Goal: Communication & Community: Answer question/provide support

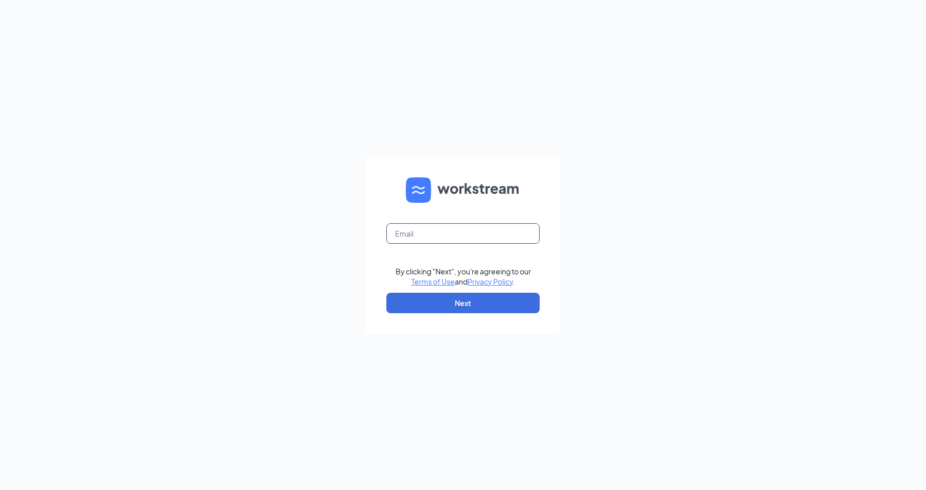
click at [408, 232] on input "text" at bounding box center [462, 233] width 153 height 20
type input "[EMAIL_ADDRESS][DOMAIN_NAME]"
click at [451, 303] on button "Next" at bounding box center [462, 303] width 153 height 20
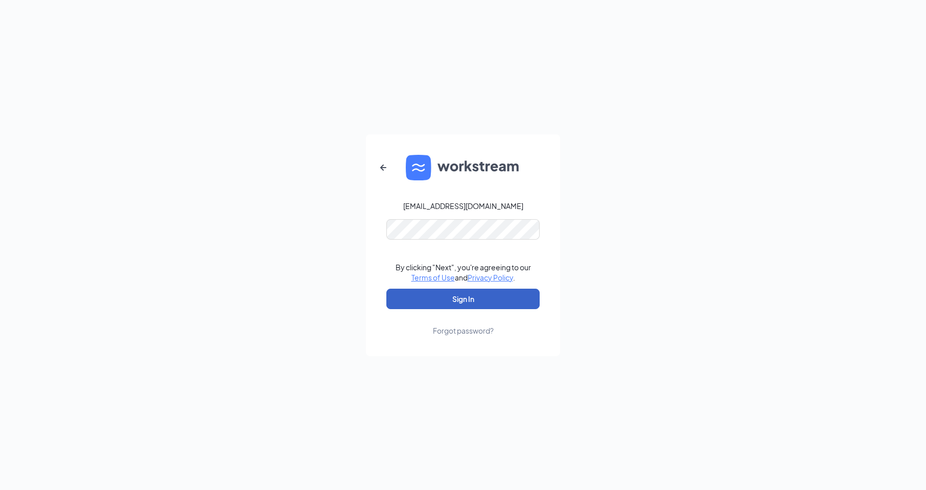
click at [414, 295] on button "Sign In" at bounding box center [462, 299] width 153 height 20
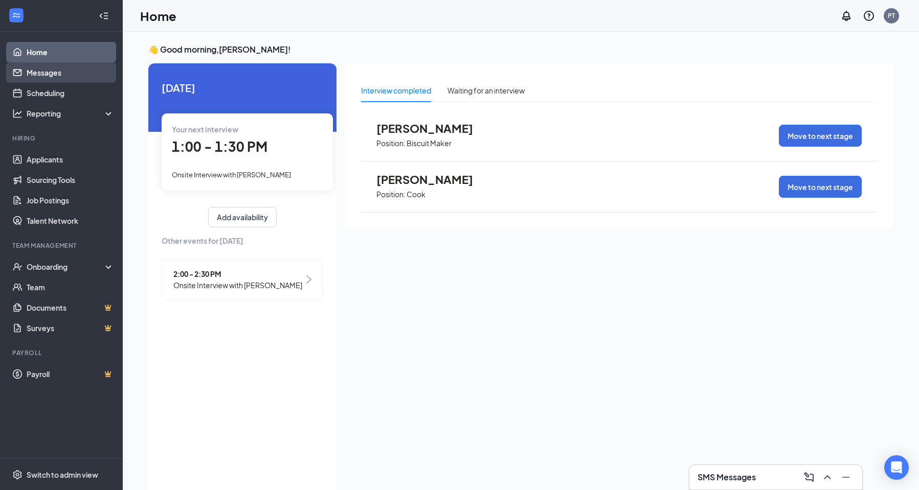
click at [58, 70] on link "Messages" at bounding box center [70, 72] width 87 height 20
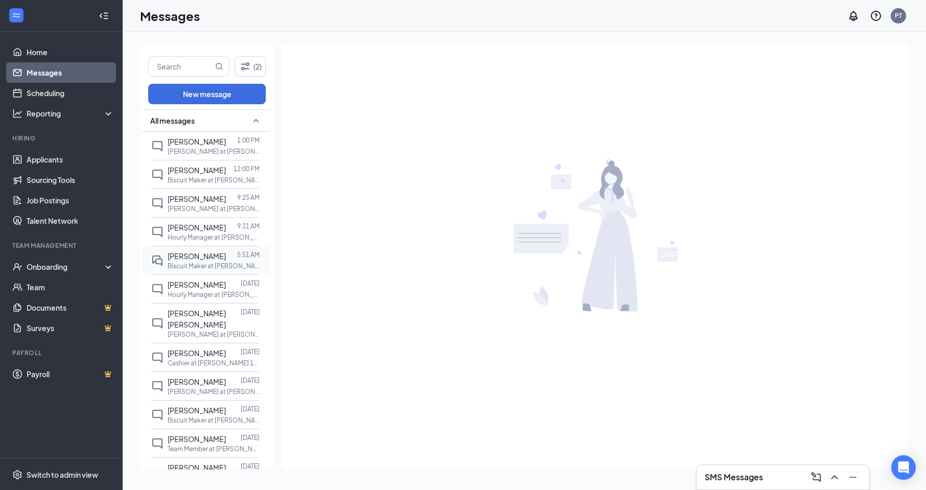
click at [204, 260] on span "[PERSON_NAME]" at bounding box center [197, 256] width 58 height 9
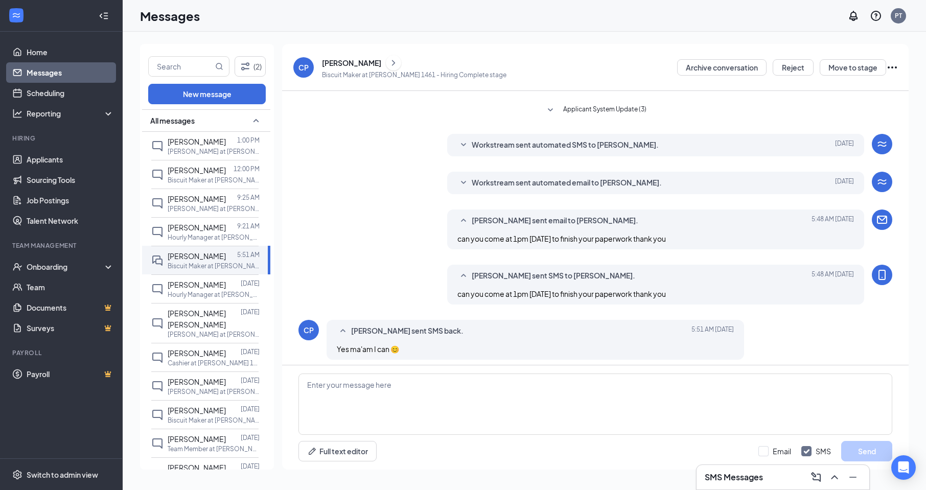
scroll to position [185, 0]
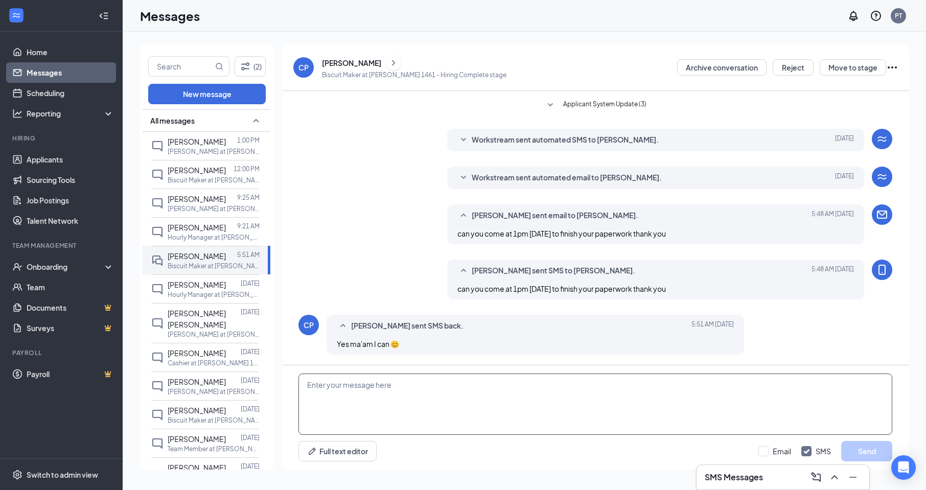
click at [317, 389] on textarea at bounding box center [596, 404] width 594 height 61
type textarea "I"
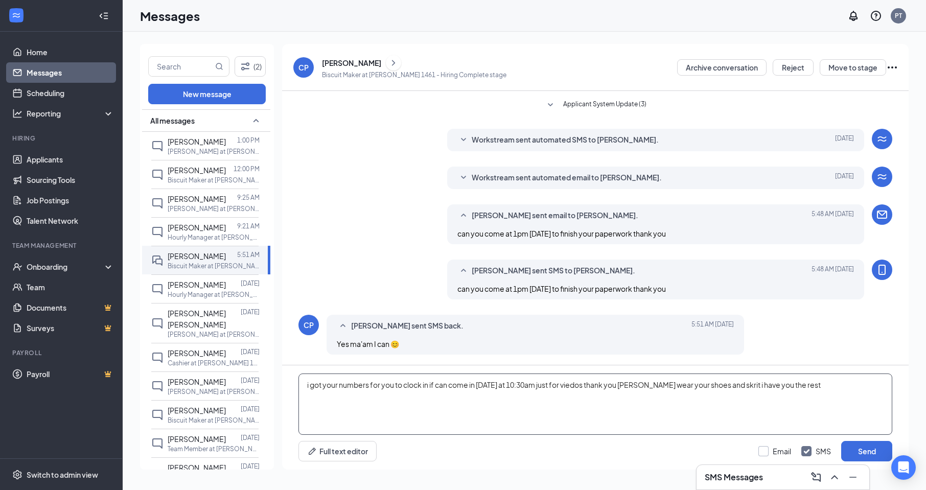
type textarea "i got your numbers for you to clock in if can come in [DATE] at 10:30am just fo…"
click at [763, 452] on input "Email" at bounding box center [775, 451] width 33 height 10
checkbox input "true"
click at [867, 445] on button "Send" at bounding box center [866, 451] width 51 height 20
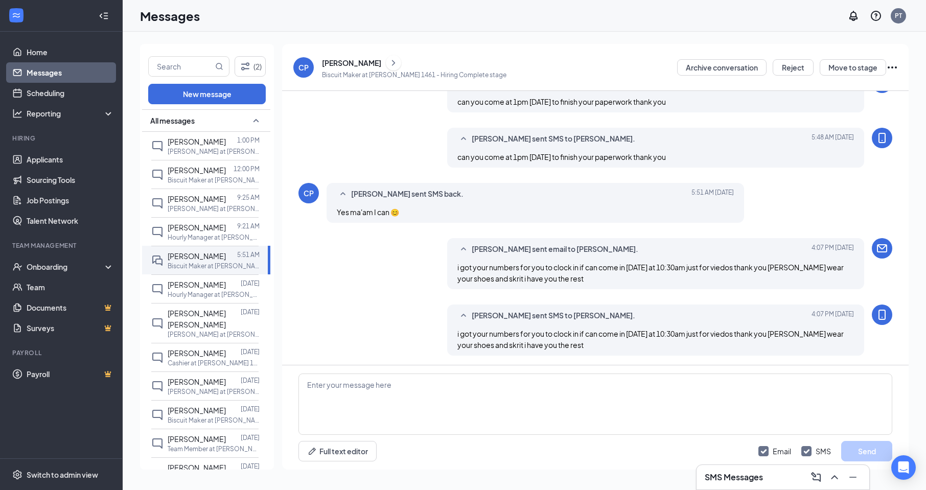
scroll to position [318, 0]
